Goal: Task Accomplishment & Management: Use online tool/utility

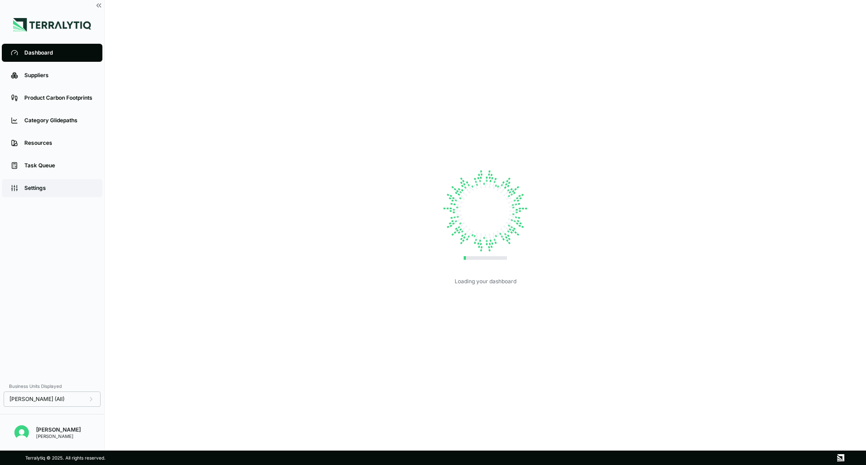
click at [33, 185] on div "Settings" at bounding box center [58, 187] width 69 height 7
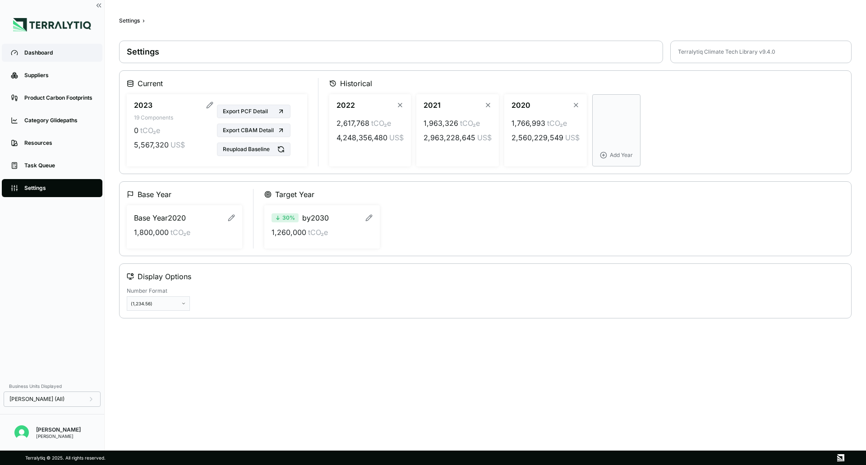
click at [62, 52] on div "Dashboard" at bounding box center [58, 52] width 69 height 7
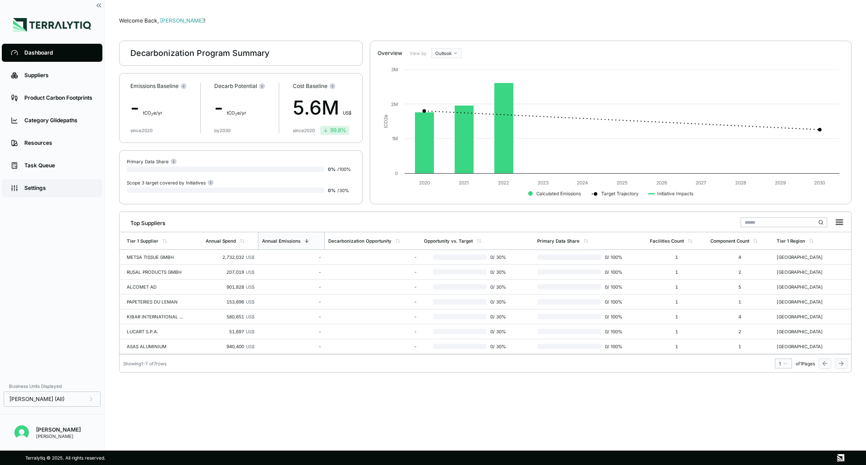
click at [55, 188] on div "Settings" at bounding box center [58, 187] width 69 height 7
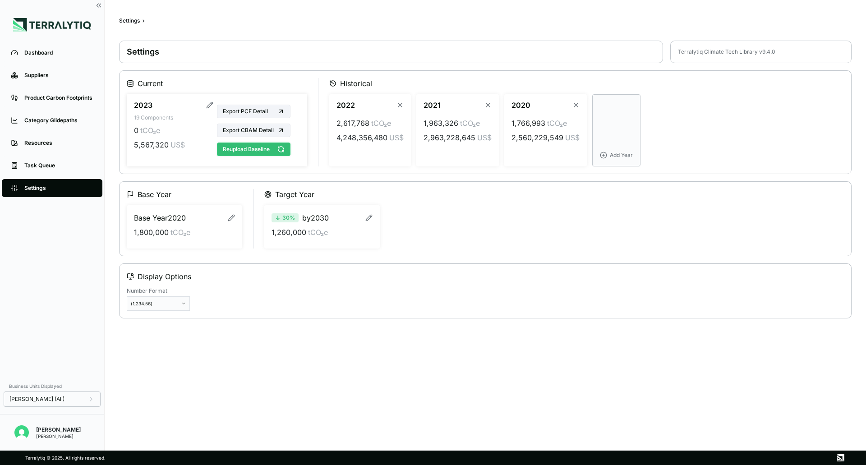
click at [283, 148] on icon at bounding box center [280, 149] width 7 height 7
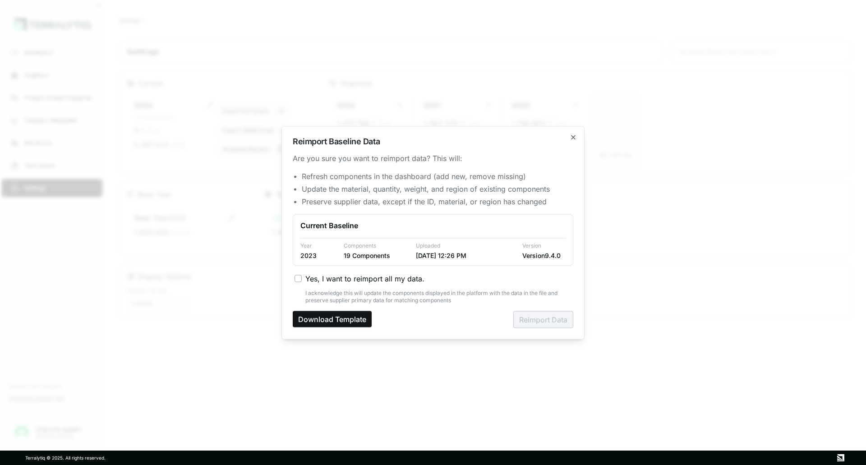
click at [352, 314] on button "Download Template" at bounding box center [332, 319] width 79 height 16
click at [387, 275] on span "Yes, I want to reimport all my data." at bounding box center [364, 278] width 119 height 11
click at [302, 275] on button "Yes, I want to reimport all my data." at bounding box center [297, 278] width 7 height 7
click at [529, 319] on button "Reimport Data" at bounding box center [543, 319] width 60 height 17
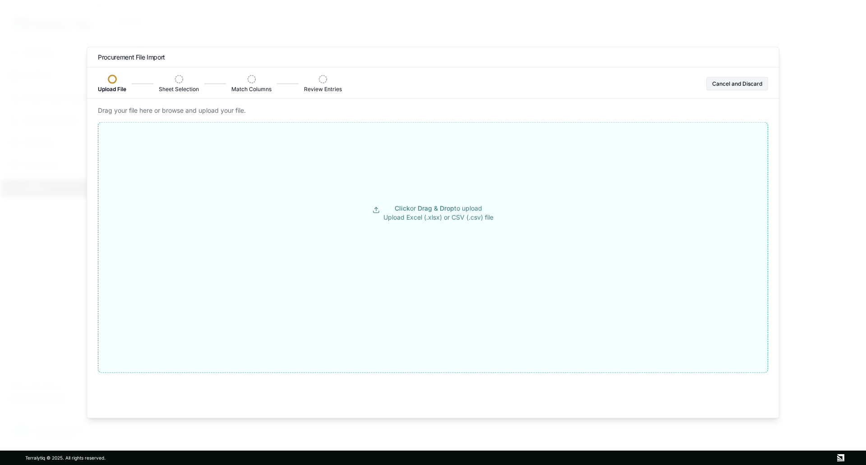
click at [409, 214] on p "Click or Drag & Drop to upload Upload Excel (.xlsx) or CSV (.csv) file" at bounding box center [438, 212] width 110 height 18
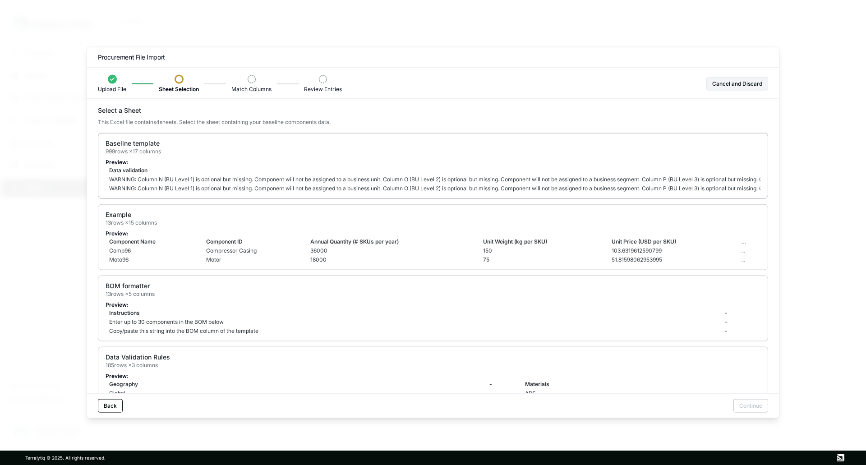
click at [303, 157] on div "Baseline template 999 rows × 17 columns Preview: Data validation Component Name…" at bounding box center [433, 166] width 670 height 66
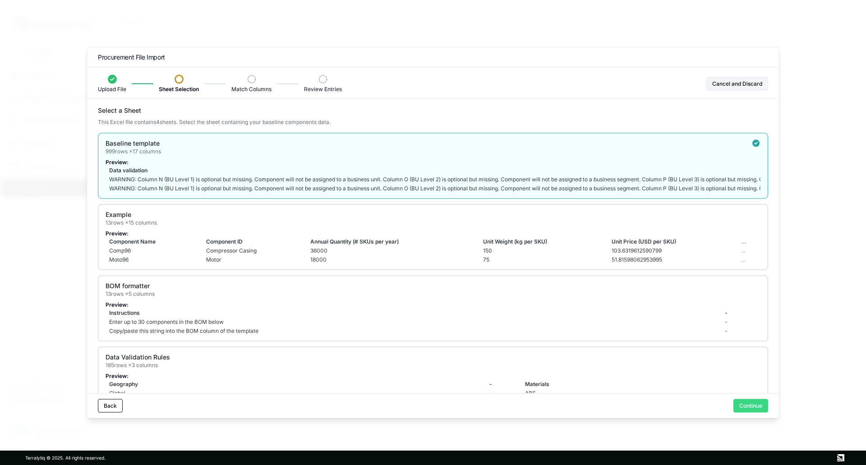
click at [743, 405] on button "Continue" at bounding box center [750, 406] width 35 height 14
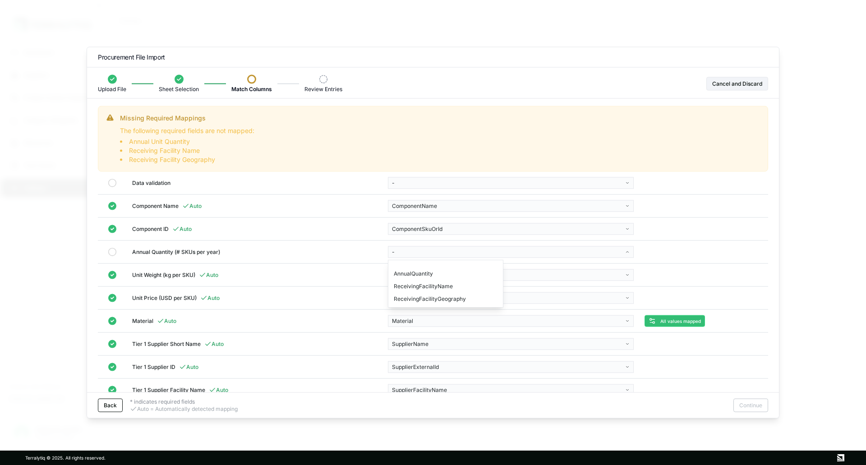
click at [419, 256] on body "Dashboard Suppliers Product Carbon Footprints Category Glidepaths Resources Tas…" at bounding box center [433, 232] width 866 height 465
click at [432, 273] on div "AnnualQuantity" at bounding box center [445, 273] width 111 height 13
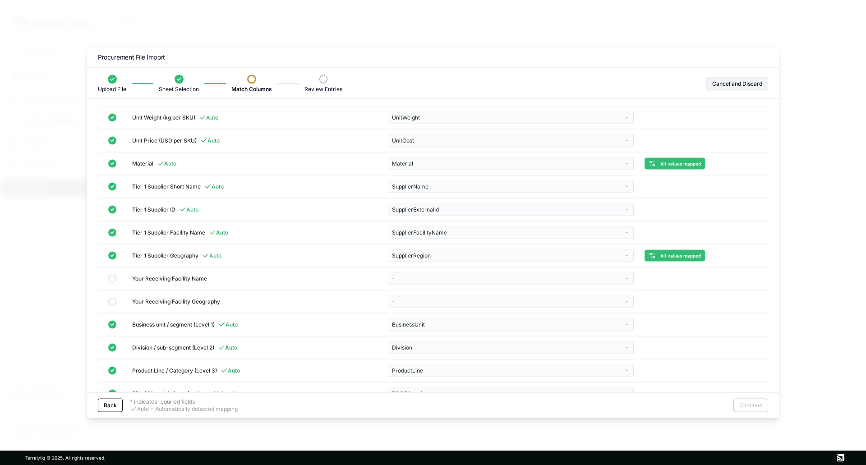
scroll to position [149, 0]
click at [464, 280] on body "Dashboard Suppliers Product Carbon Footprints Category Glidepaths Resources Tas…" at bounding box center [433, 232] width 866 height 465
click at [449, 298] on div "ReceivingFacilityName" at bounding box center [445, 300] width 111 height 13
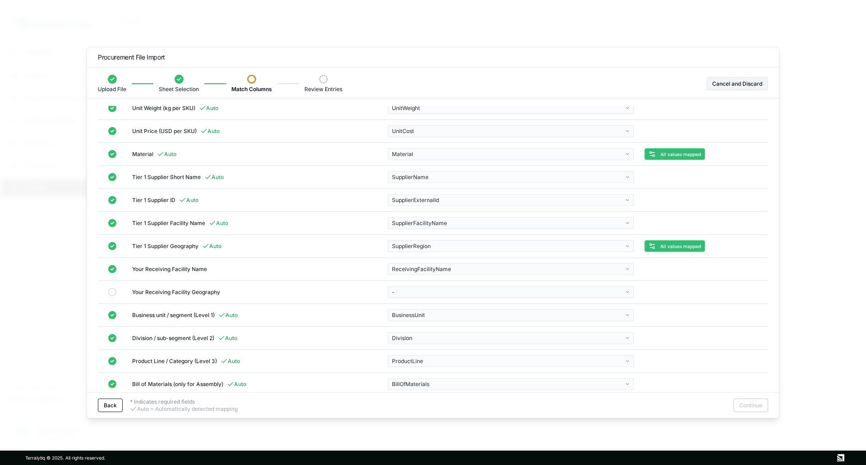
scroll to position [140, 0]
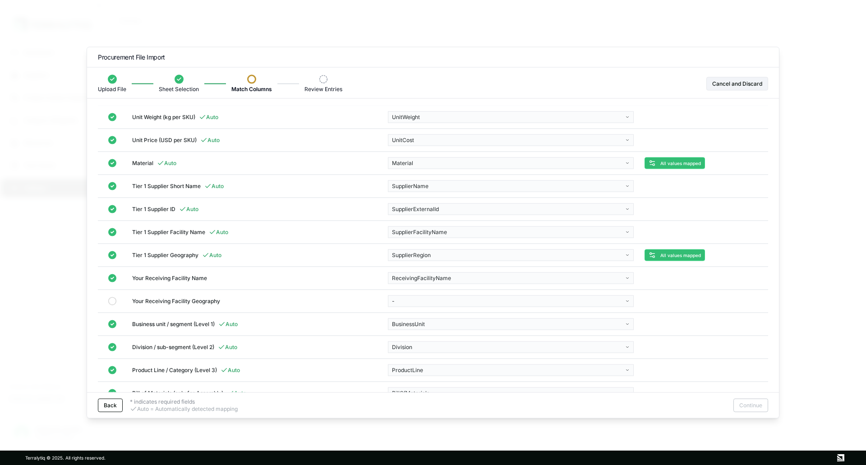
click at [432, 298] on body "Dashboard Suppliers Product Carbon Footprints Category Glidepaths Resources Tas…" at bounding box center [433, 232] width 866 height 465
click at [436, 322] on div "ReceivingFacilityGeography" at bounding box center [445, 323] width 111 height 13
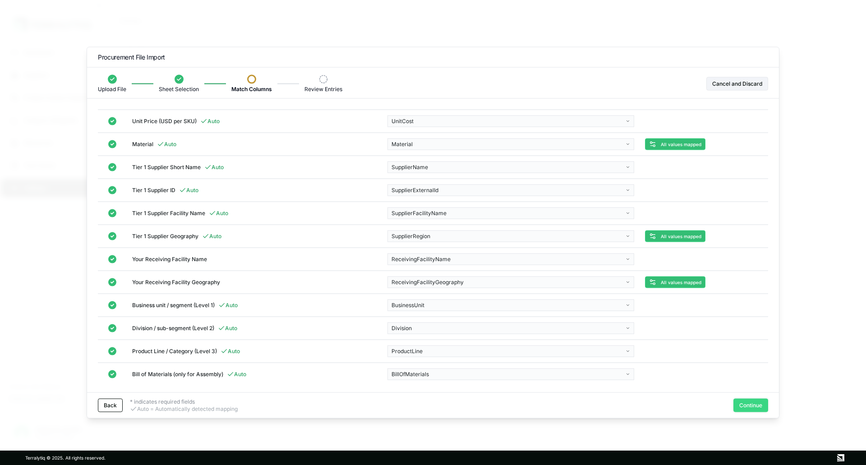
click at [743, 405] on button "Continue" at bounding box center [750, 406] width 35 height 14
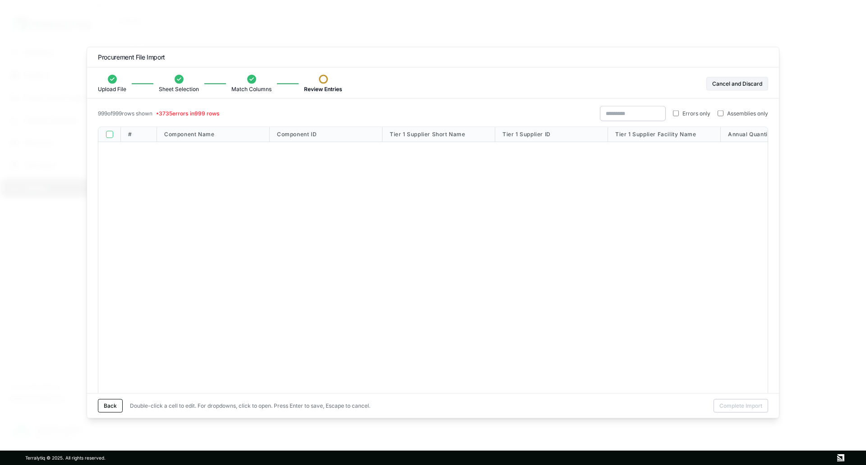
scroll to position [0, 0]
